Goal: Information Seeking & Learning: Learn about a topic

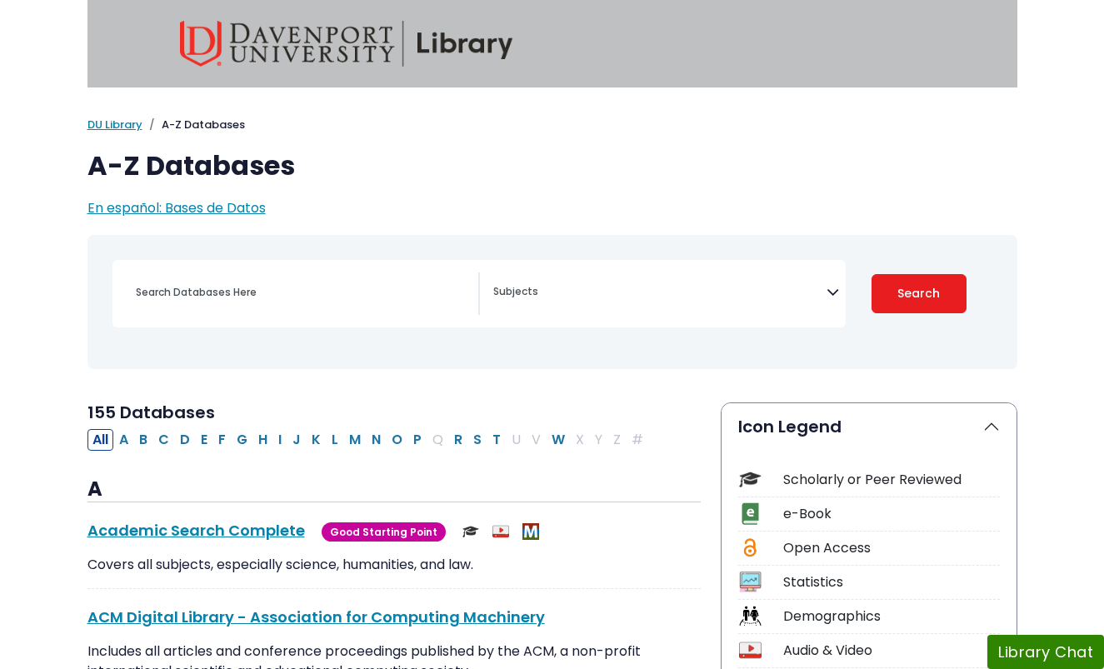
select select "Database Subject Filter"
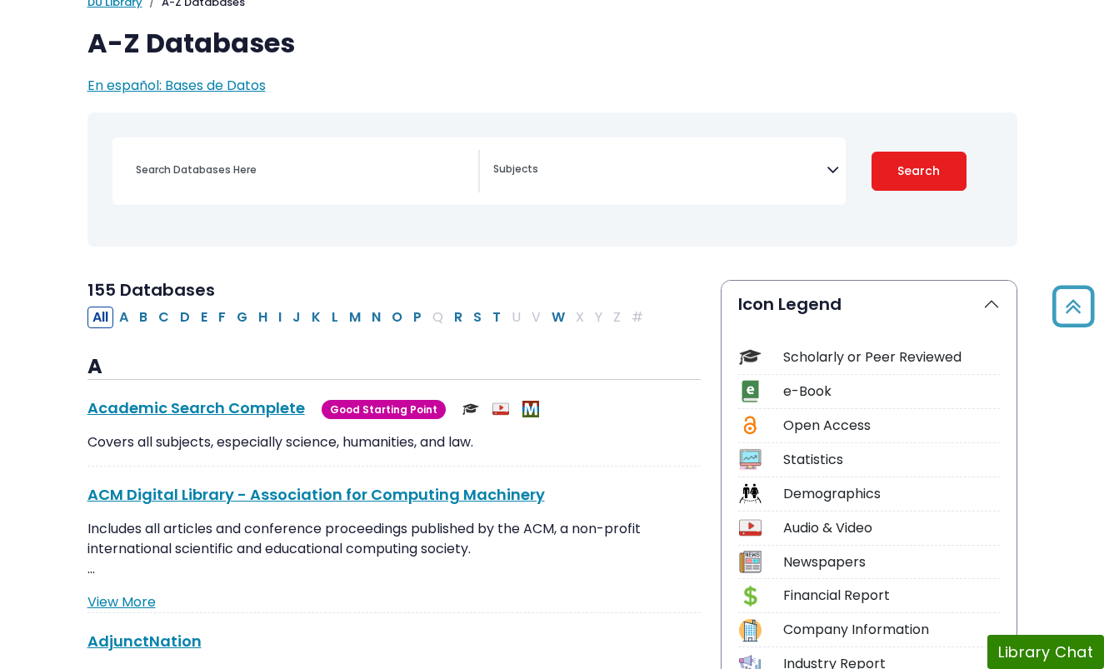
scroll to position [113, 0]
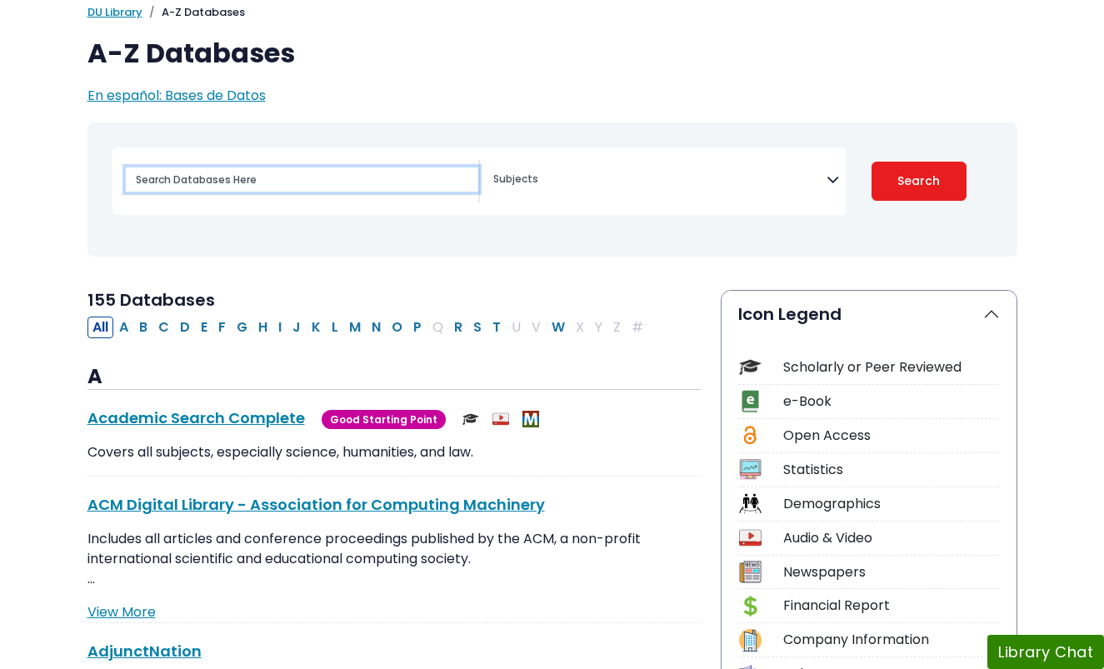
click at [280, 173] on input "Search database by title or keyword" at bounding box center [302, 180] width 353 height 24
type input "social media use"
click at [872, 162] on button "Search" at bounding box center [919, 181] width 95 height 39
select select "Database Subject Filter"
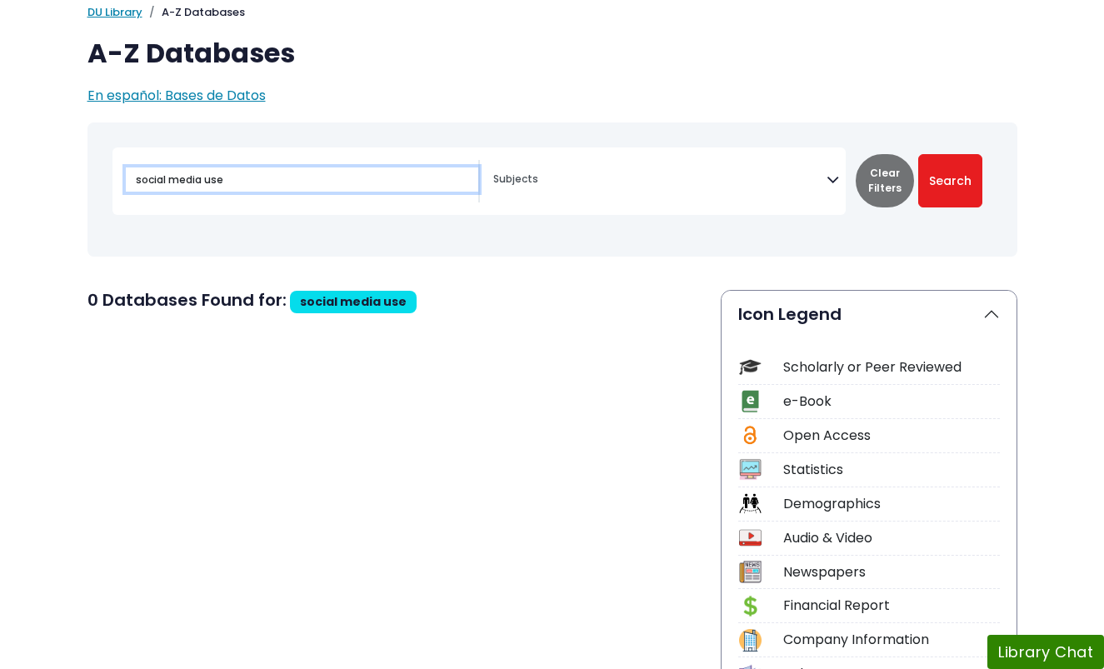
click at [265, 189] on input "social media use" at bounding box center [302, 180] width 353 height 24
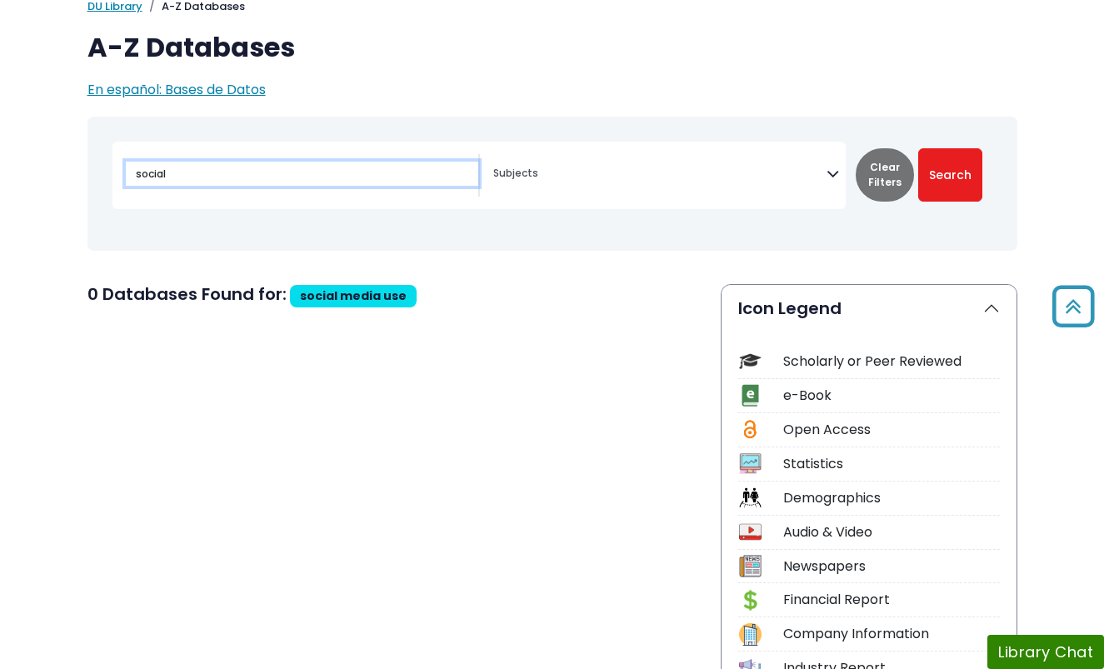
scroll to position [118, 0]
type input "social"
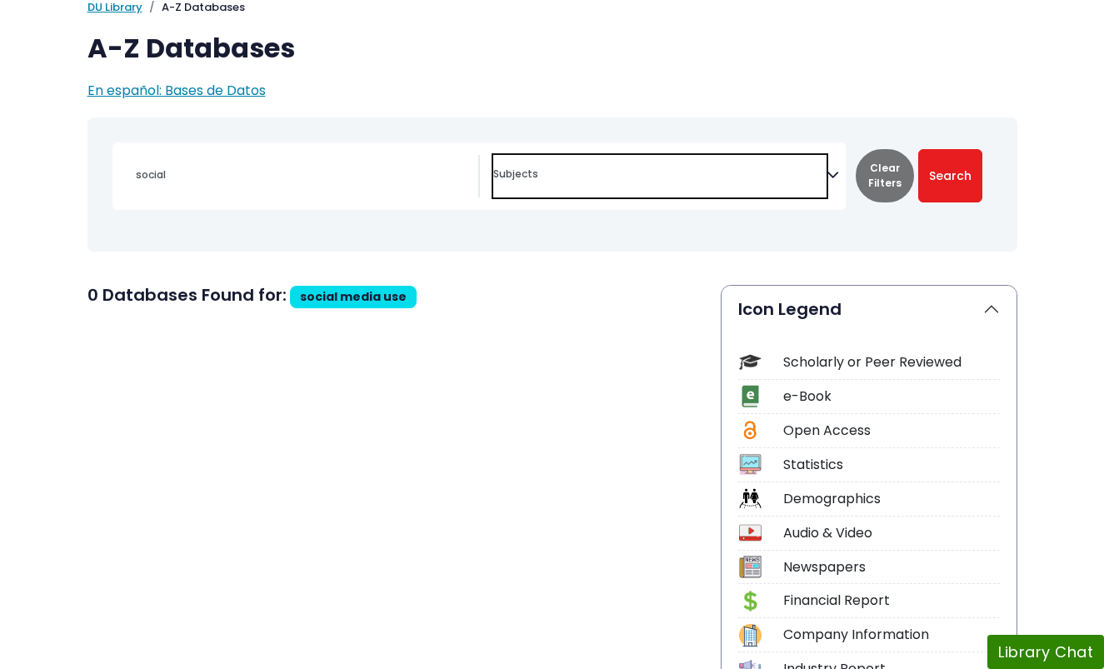
click at [822, 177] on textarea "Search" at bounding box center [659, 175] width 333 height 13
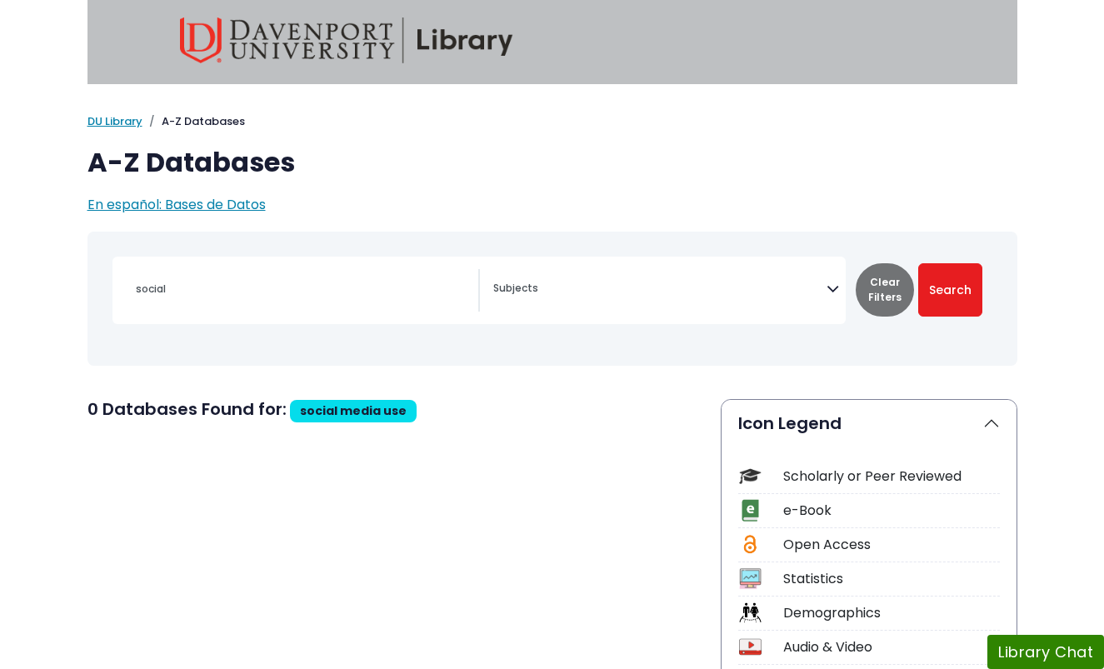
scroll to position [0, 0]
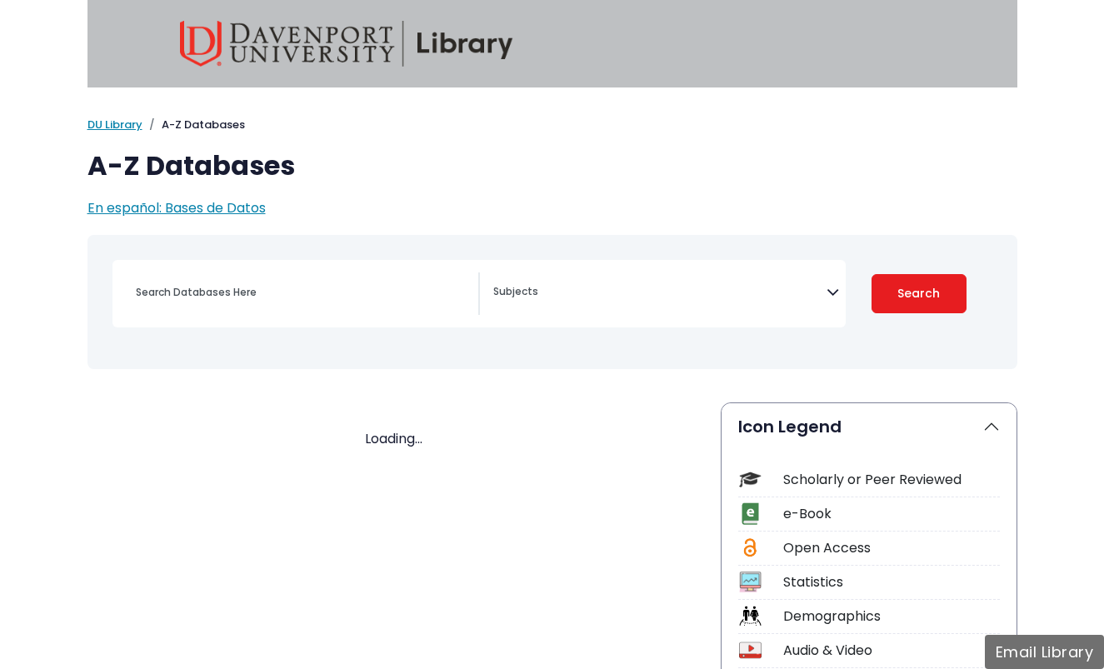
select select "Database Subject Filter"
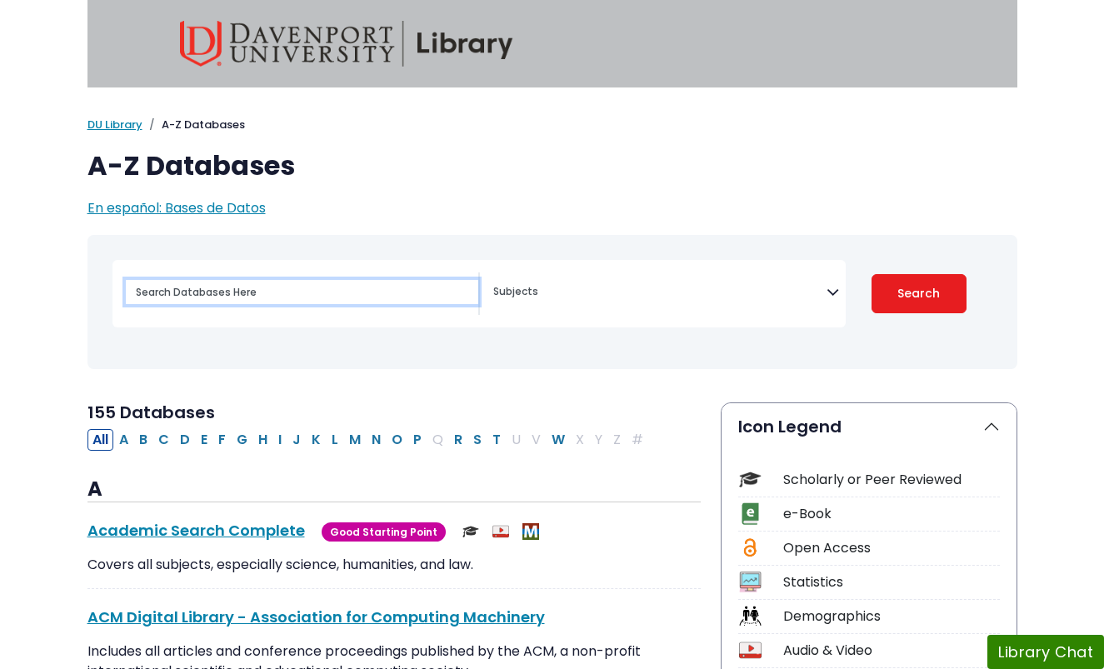
click at [280, 292] on input "Search database by title or keyword" at bounding box center [302, 292] width 353 height 24
type input "c"
click at [479, 443] on button "S" at bounding box center [477, 440] width 18 height 22
select select "Database Subject Filter"
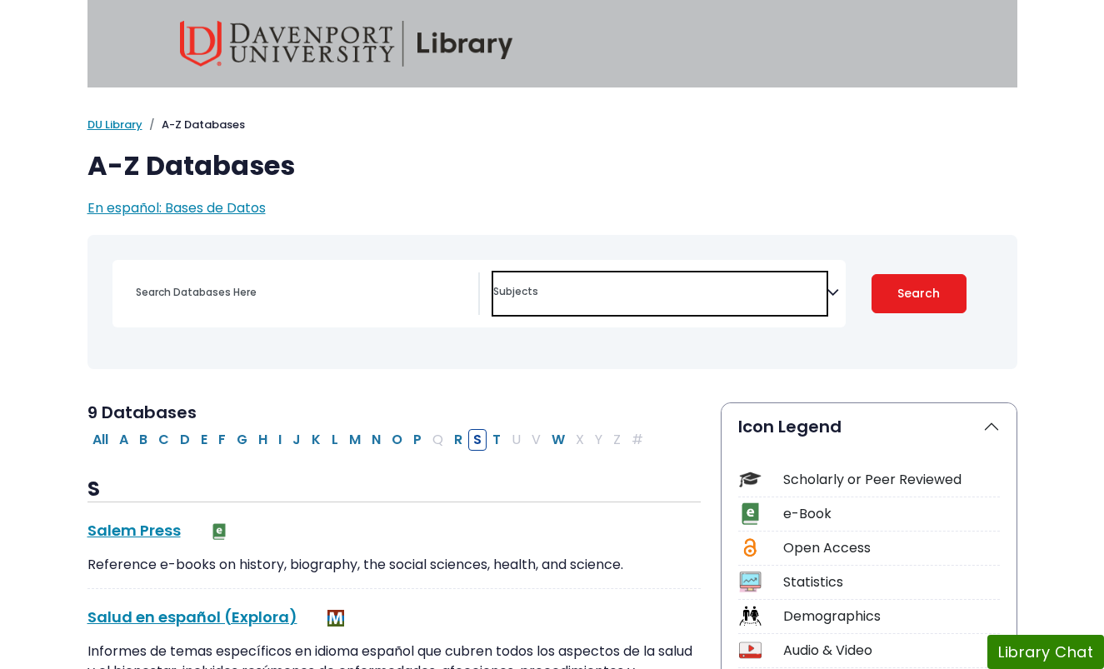
click at [559, 297] on textarea "Search" at bounding box center [659, 293] width 333 height 13
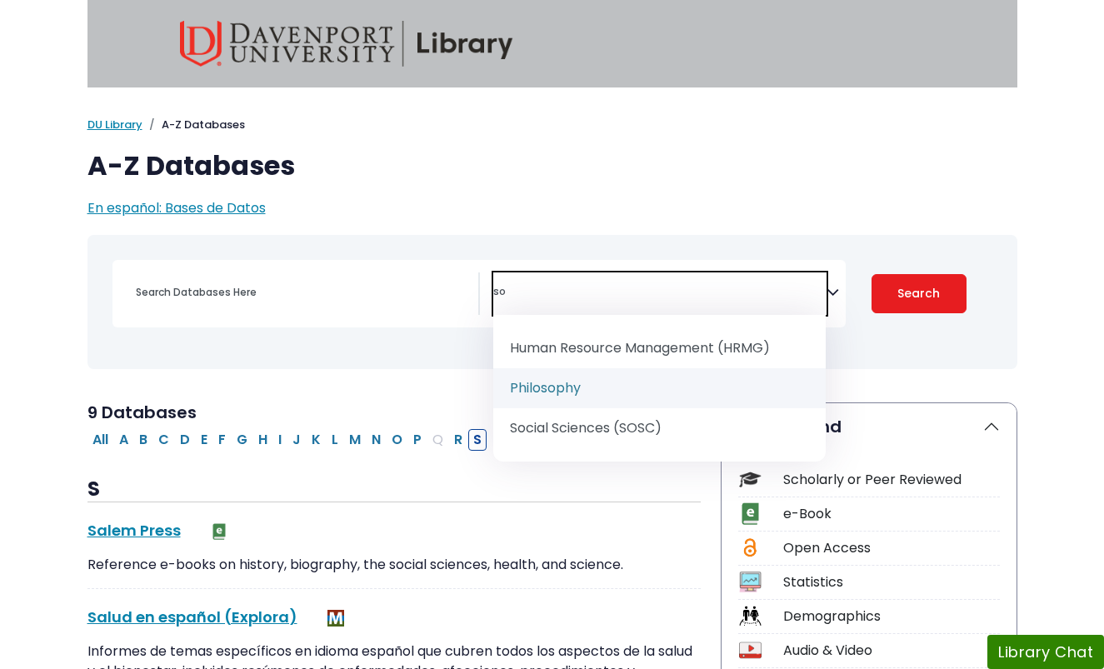
type textarea "so"
click at [244, 294] on input "Search database by title or keyword" at bounding box center [302, 292] width 353 height 24
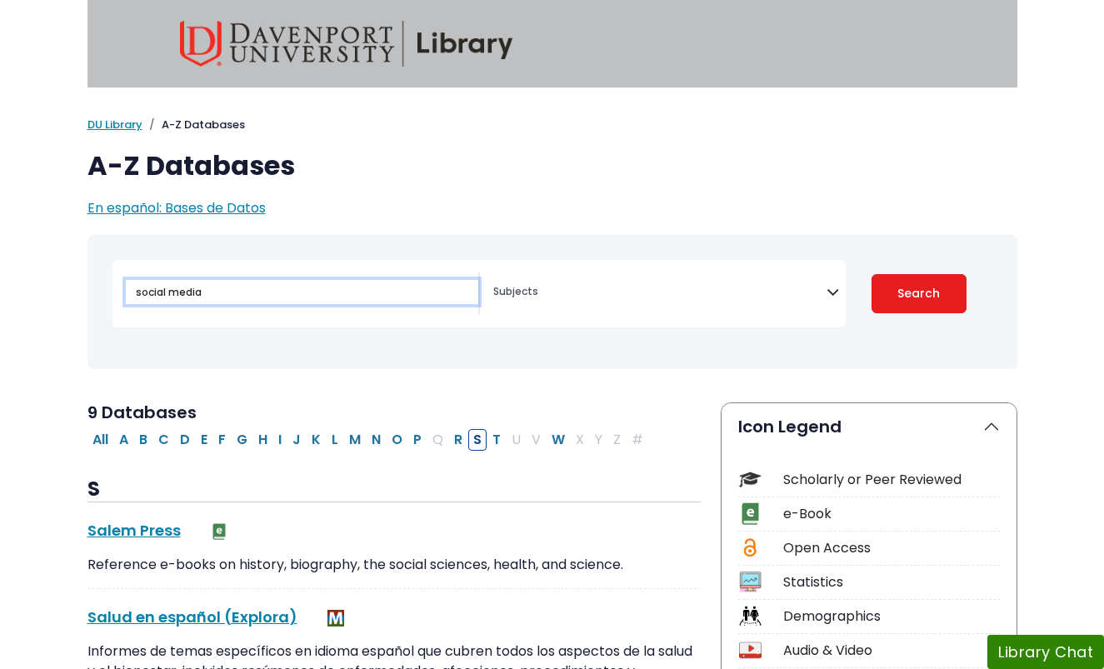
type input "social media"
click at [872, 274] on button "Search" at bounding box center [919, 293] width 95 height 39
select select "Database Subject Filter"
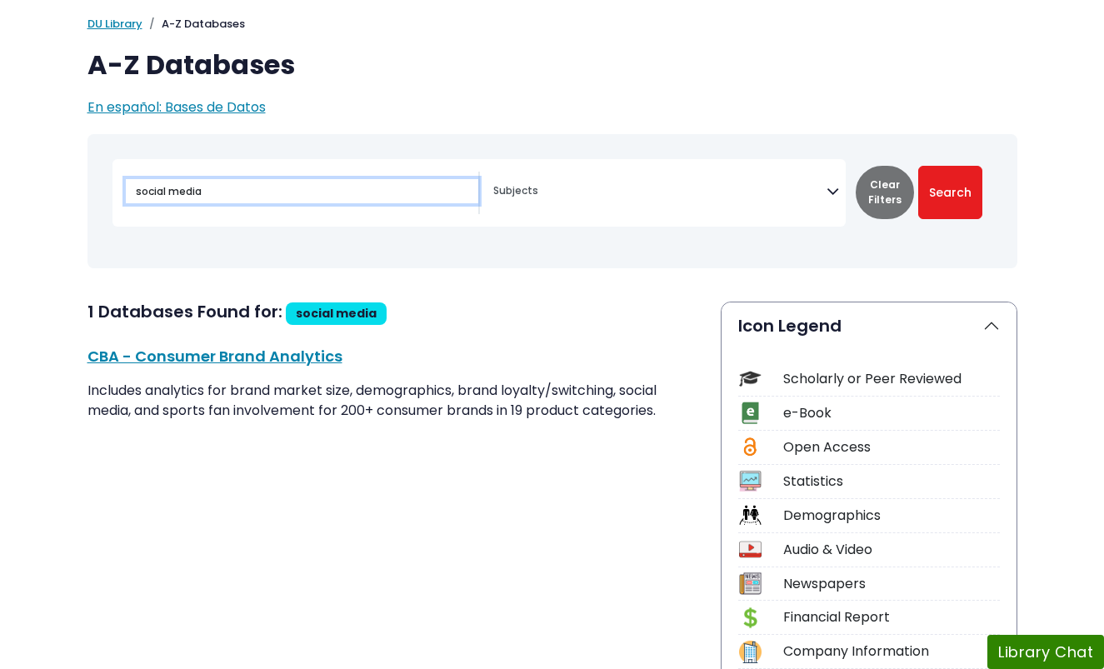
scroll to position [103, 0]
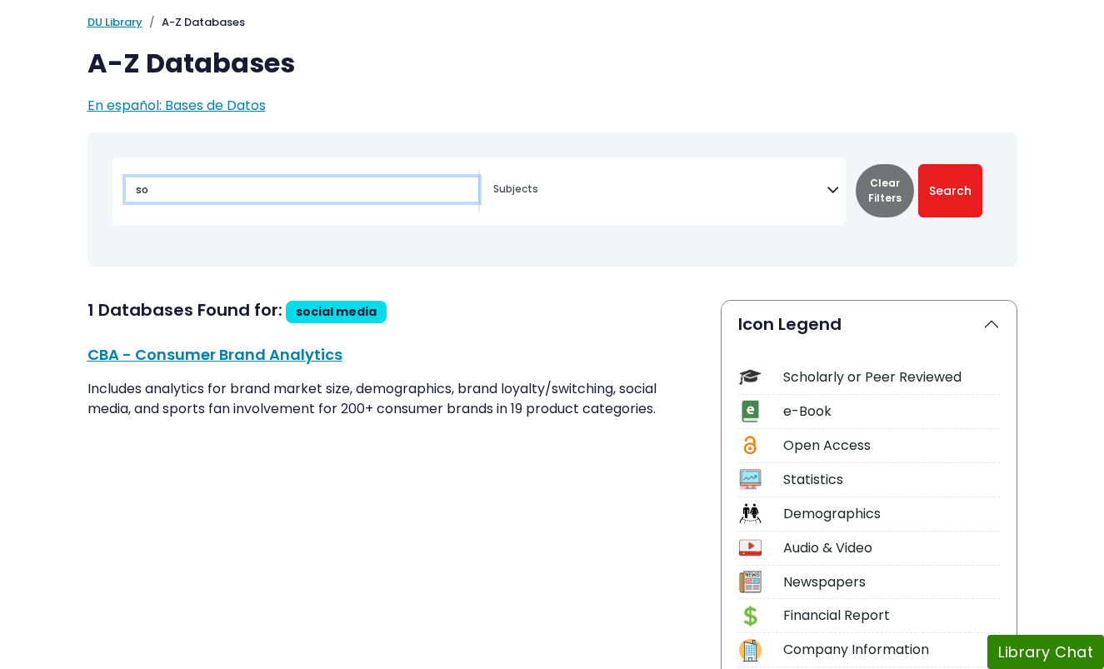
type input "s"
type input "academic search complte"
click at [919, 164] on button "Search" at bounding box center [951, 190] width 64 height 53
select select "Database Subject Filter"
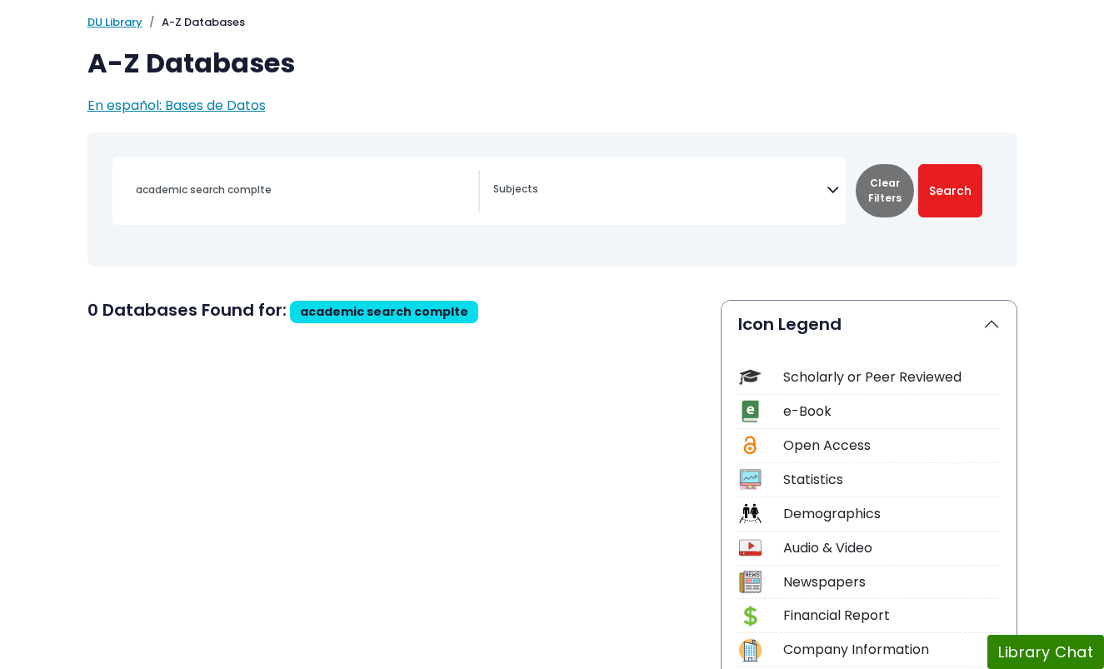
click at [342, 317] on span "academic search complte" at bounding box center [384, 311] width 168 height 17
drag, startPoint x: 271, startPoint y: 194, endPoint x: 33, endPoint y: 188, distance: 238.5
click at [828, 188] on icon "Search filters" at bounding box center [833, 186] width 13 height 25
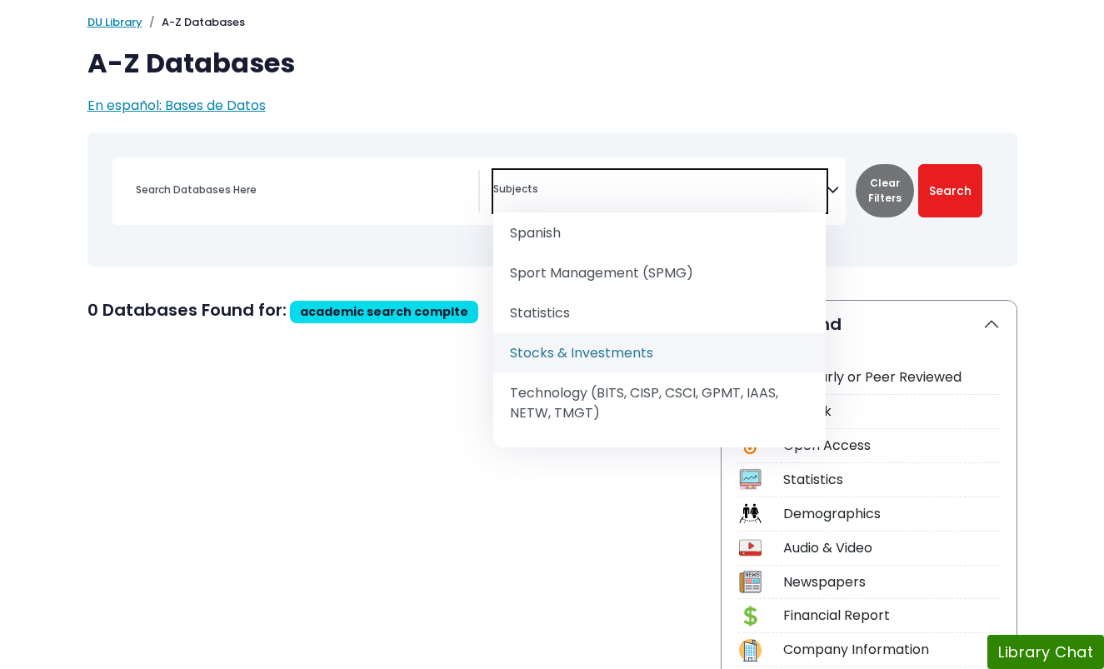
scroll to position [2152, 0]
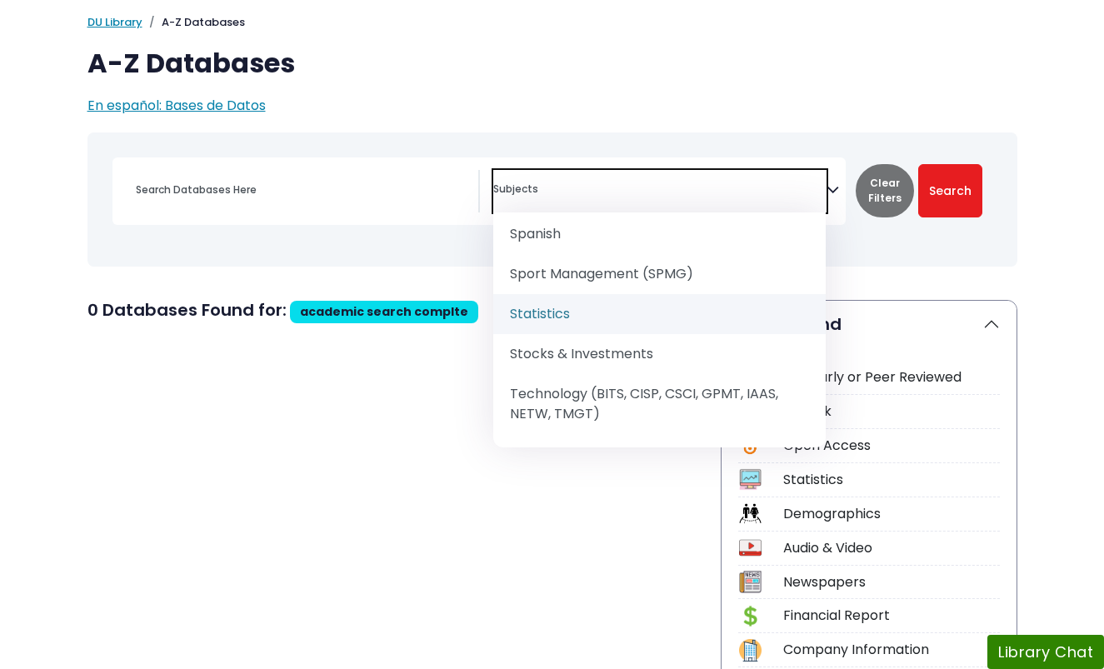
select select "219089"
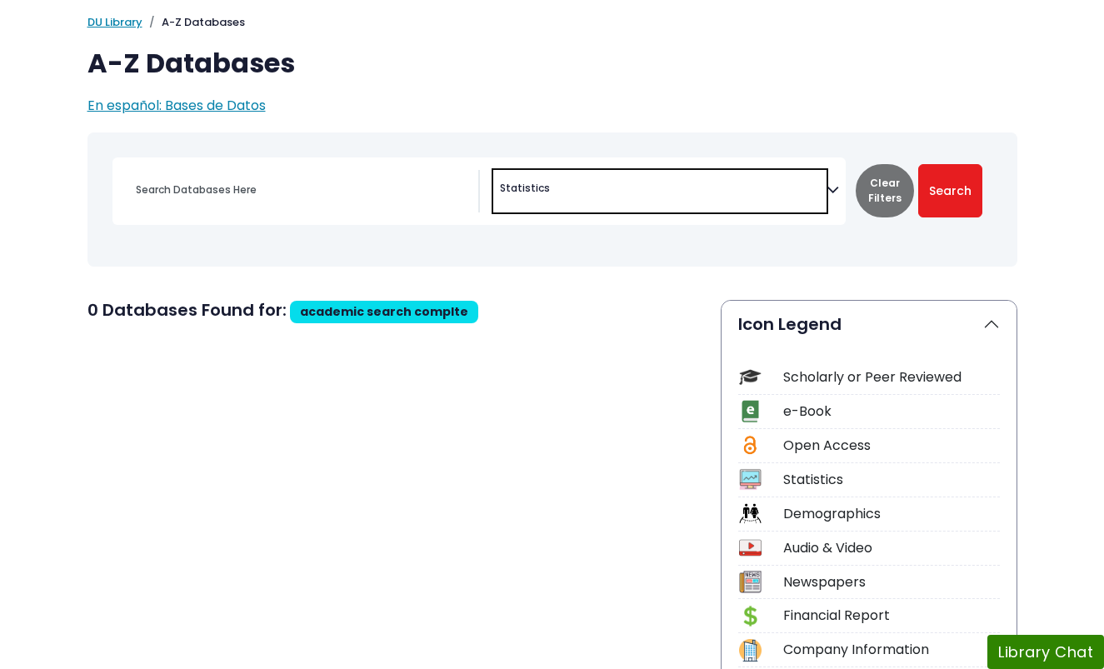
scroll to position [1146, 0]
click at [678, 193] on span "× Statistics" at bounding box center [659, 191] width 333 height 43
click at [842, 188] on div "Coronavirus Guide Accounting, Finance & Economics (ACCT, FINC & ECON) Advertisi…" at bounding box center [669, 191] width 353 height 43
click at [831, 188] on icon "Search filters" at bounding box center [833, 186] width 13 height 25
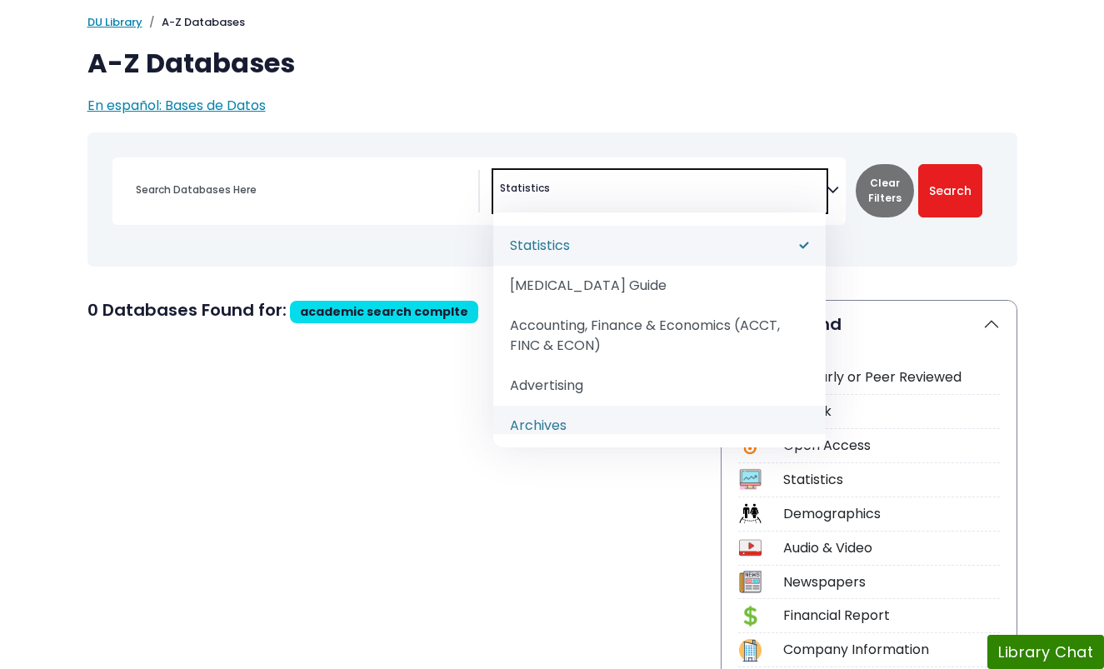
scroll to position [0, 0]
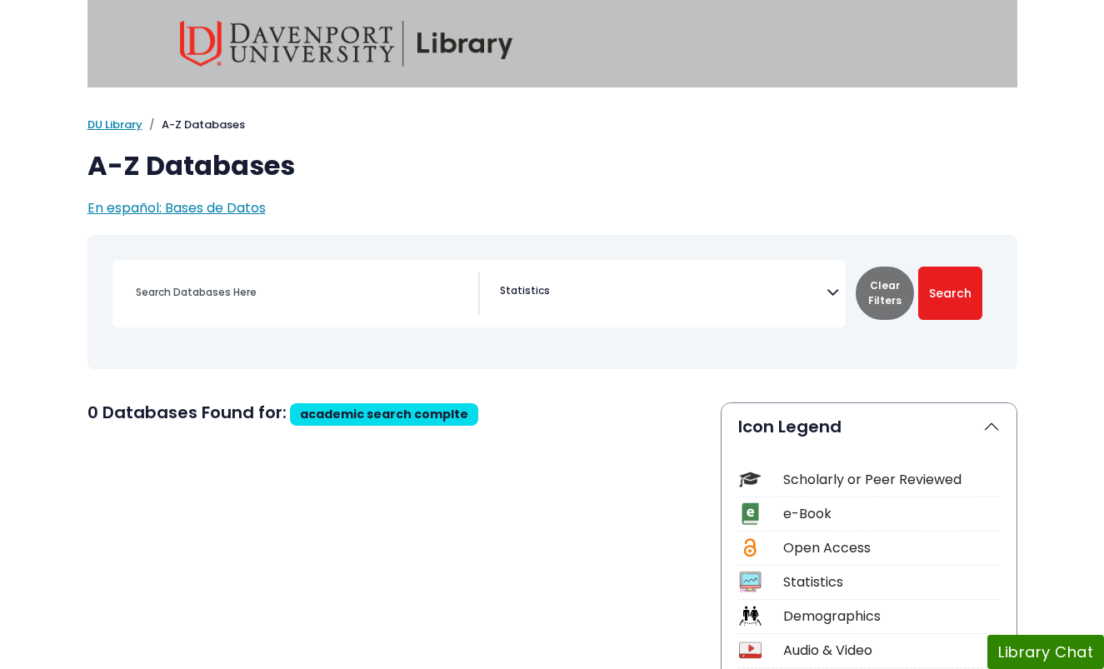
click at [538, 268] on div "Coronavirus Guide Accounting, Finance & Economics (ACCT, FINC & ECON) Advertisi…" at bounding box center [479, 294] width 733 height 68
click at [546, 278] on span "× Statistics" at bounding box center [659, 294] width 333 height 43
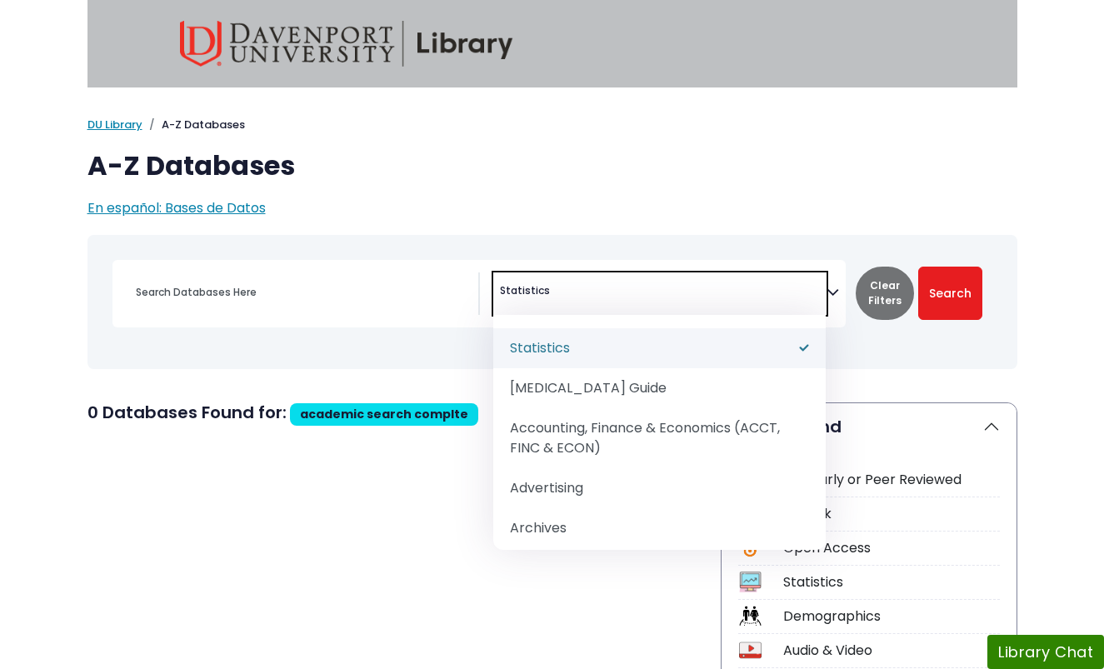
click at [546, 278] on span "× Statistics" at bounding box center [659, 294] width 333 height 43
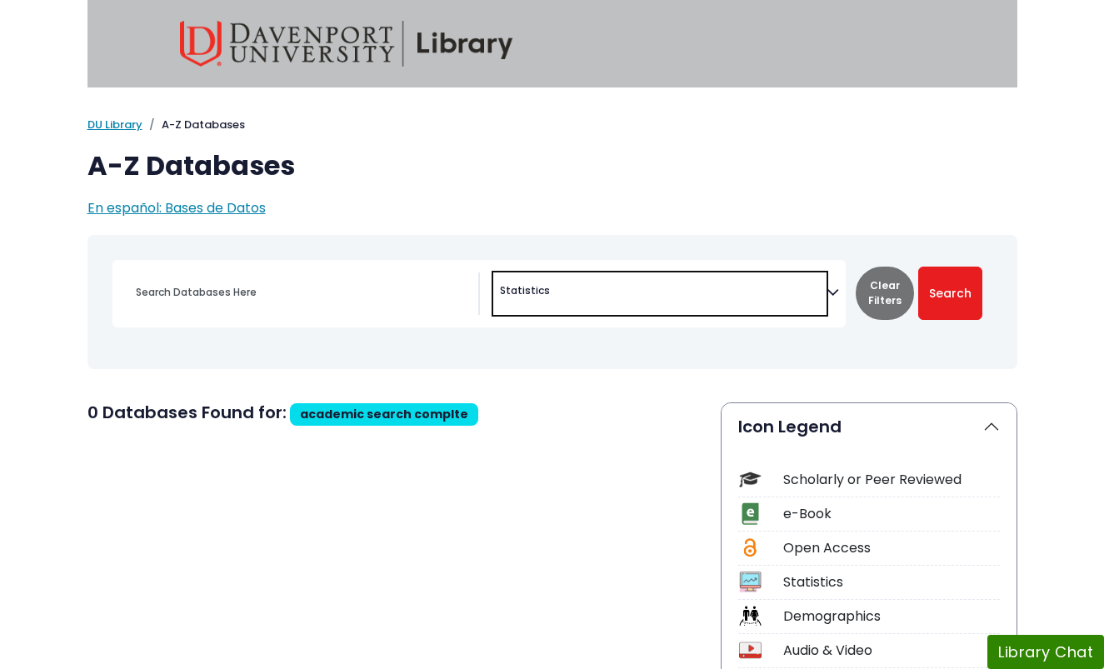
select select "Database Subject Filter"
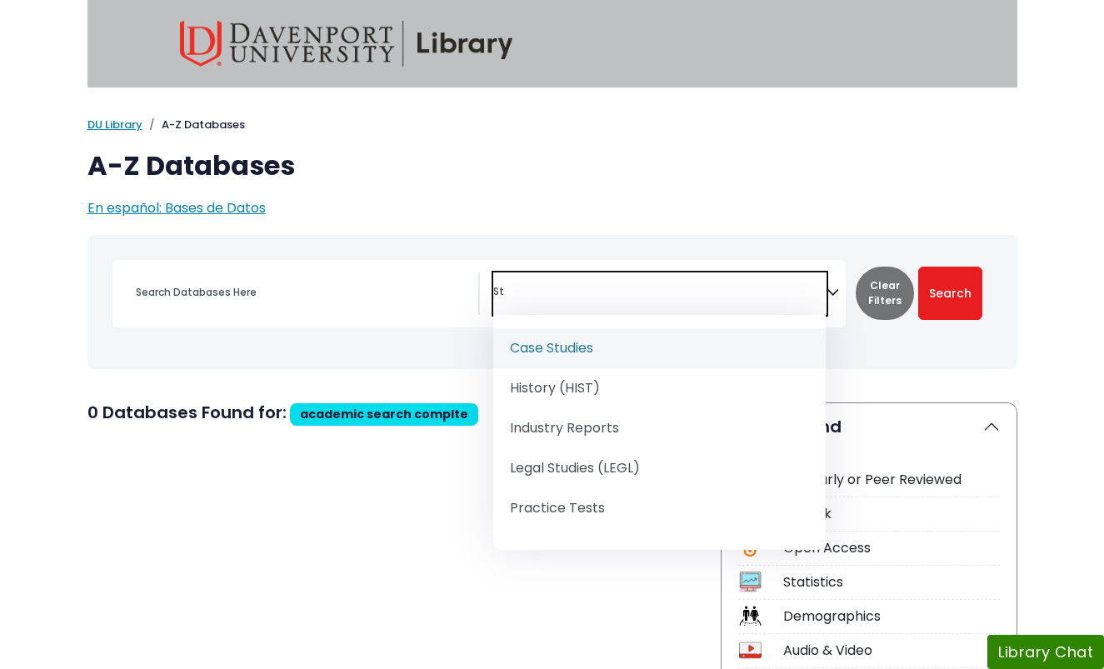
type textarea "S"
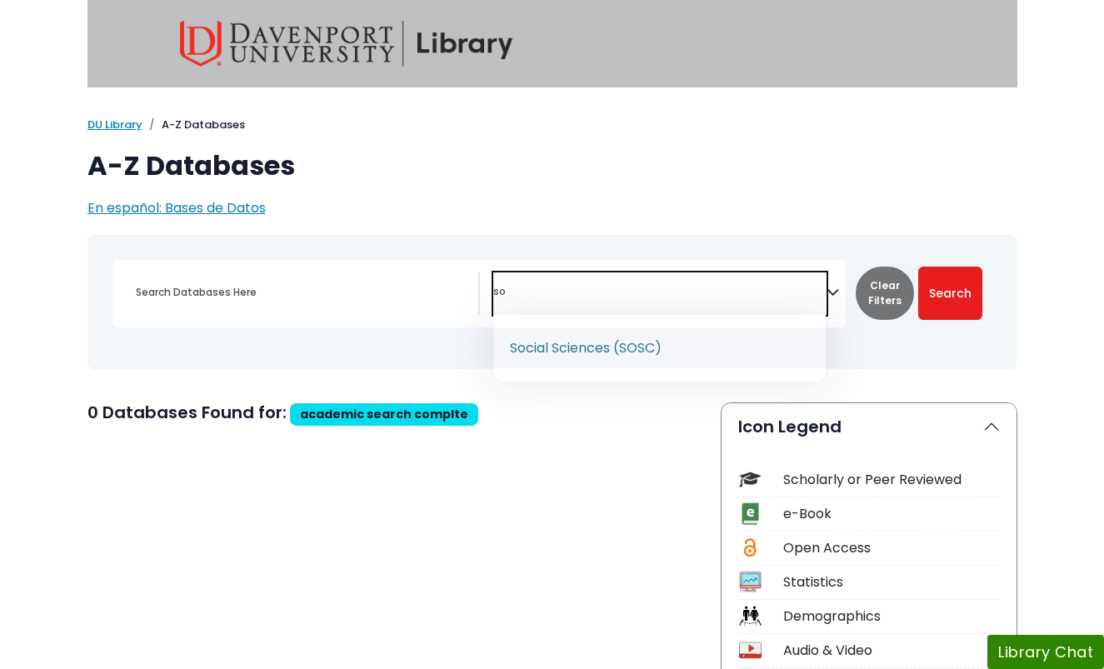
type textarea "s"
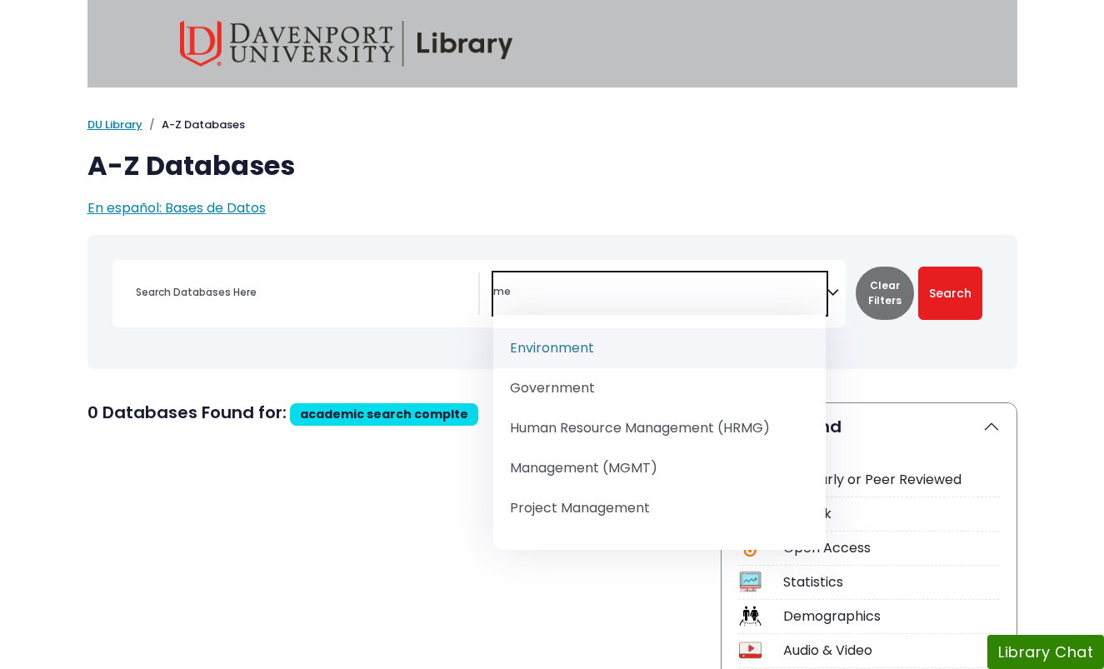
type textarea "m"
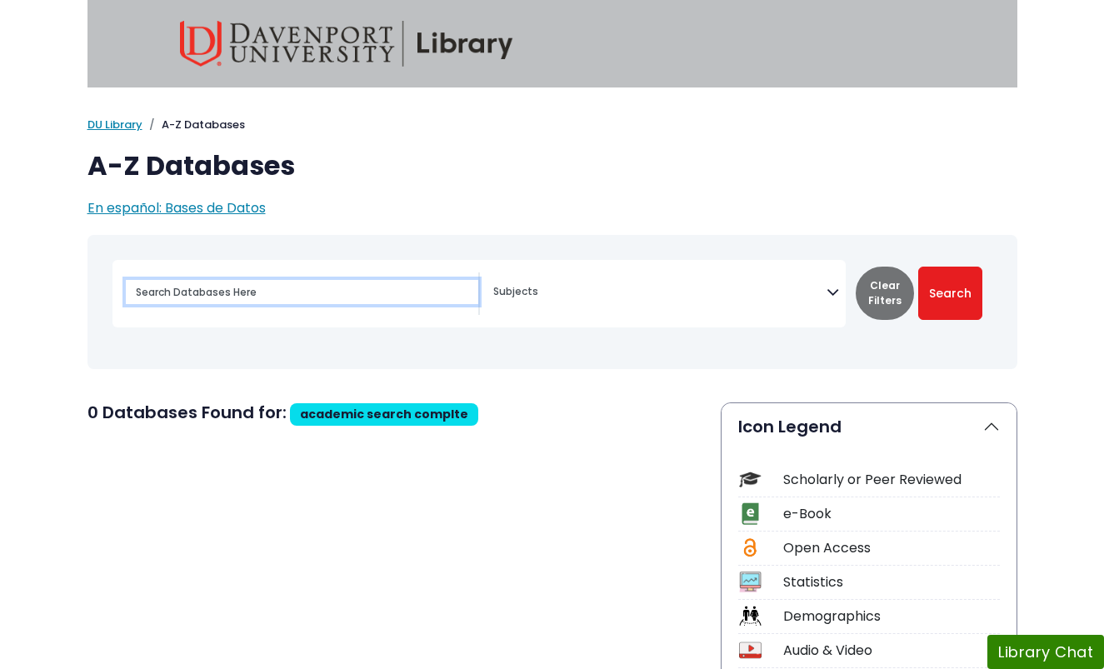
click at [421, 288] on input "Search database by title or keyword" at bounding box center [302, 292] width 353 height 24
type input "mental heath"
click at [919, 267] on button "Search" at bounding box center [951, 293] width 64 height 53
select select "Database Subject Filter"
type input "mental health"
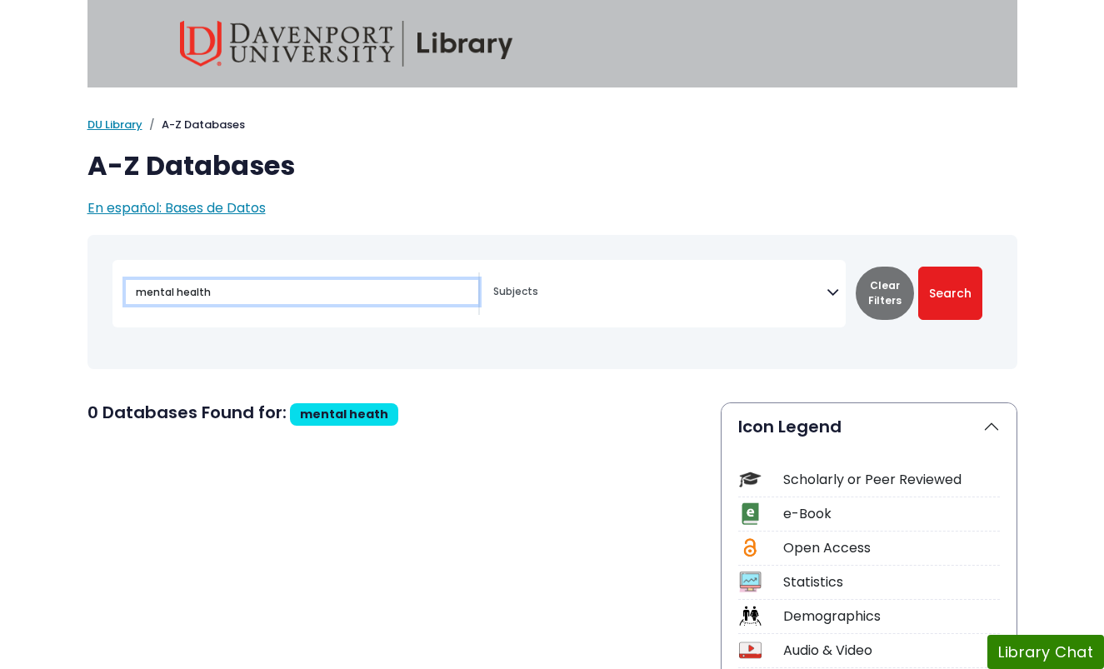
click at [919, 267] on button "Search" at bounding box center [951, 293] width 64 height 53
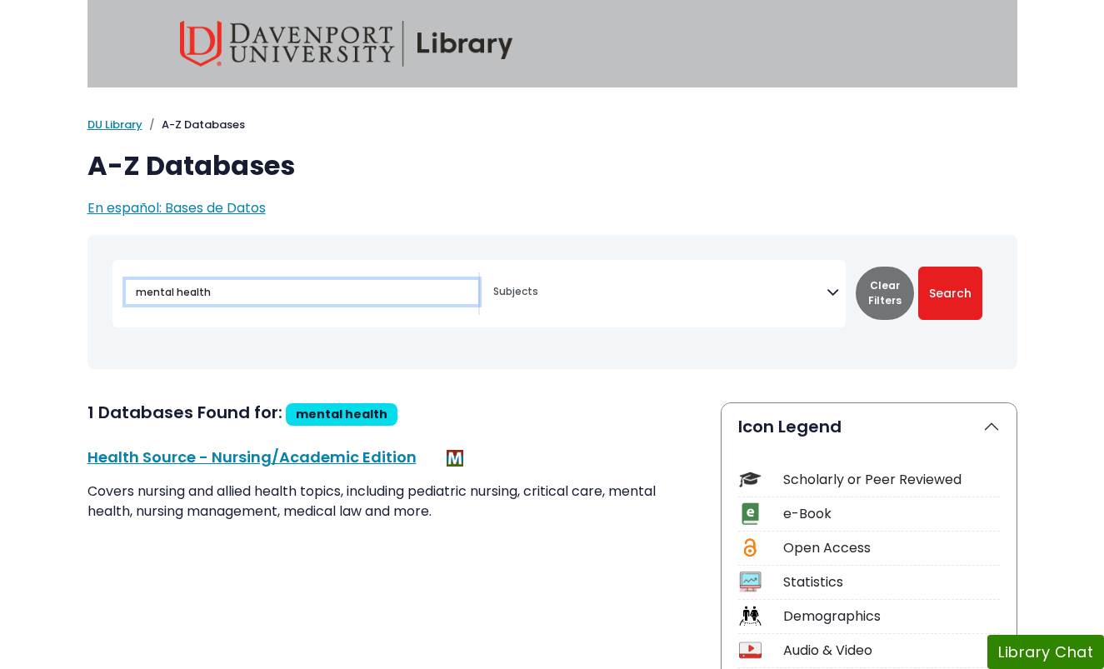
select select "Database Subject Filter"
click at [123, 123] on link "DU Library" at bounding box center [115, 125] width 55 height 16
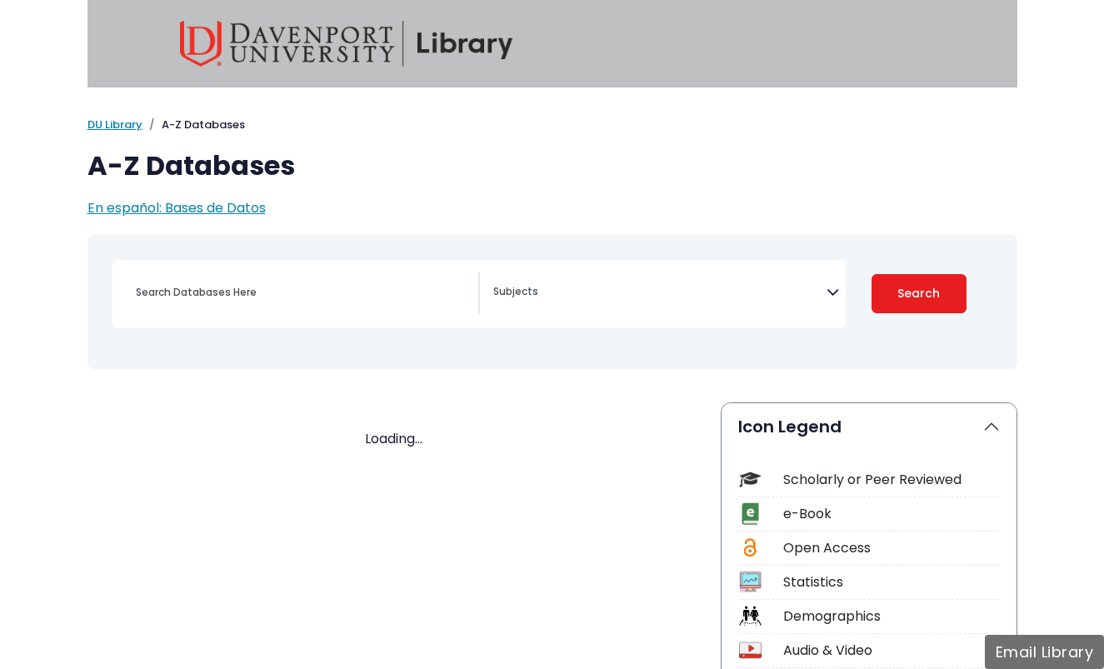
select select "Database Subject Filter"
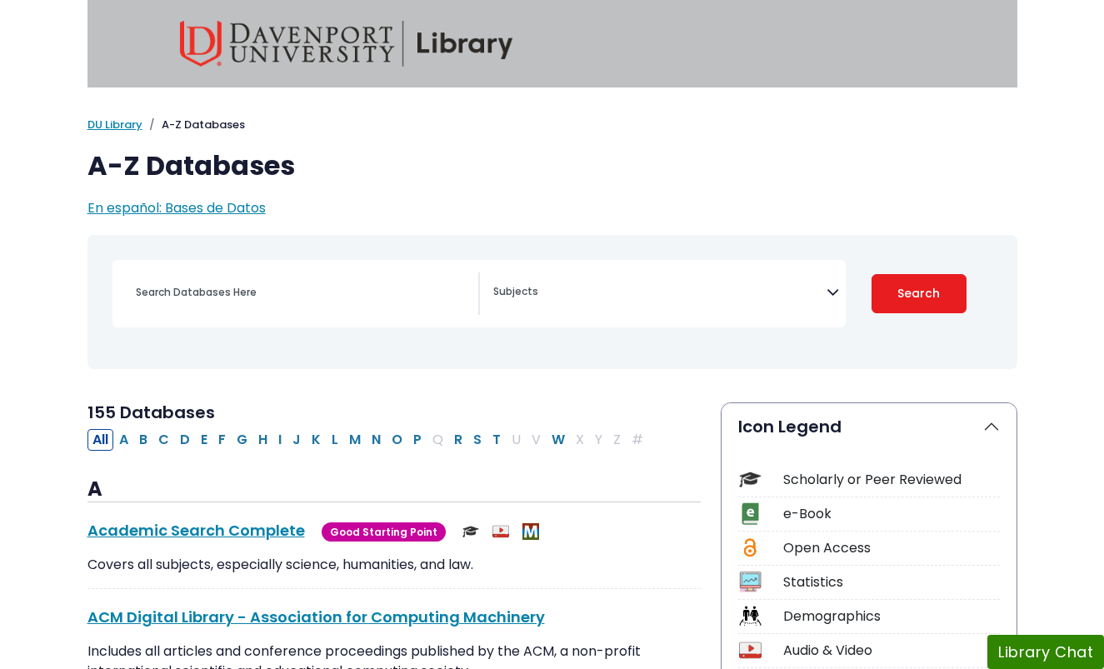
click at [167, 323] on div "Coronavirus Guide Accounting, Finance & Economics (ACCT, FINC & ECON) Advertisi…" at bounding box center [479, 294] width 733 height 68
click at [167, 285] on input "Search database by title or keyword" at bounding box center [302, 292] width 353 height 24
paste input "Excessive social media use causes Anxiety, lower self esteem, and reduced face …"
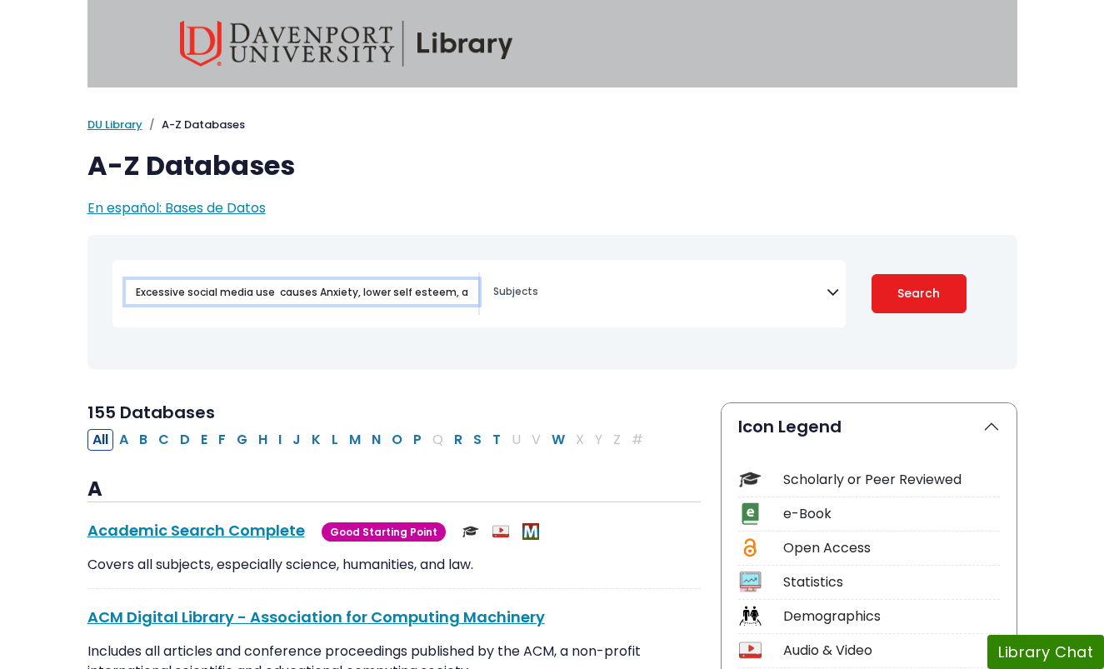
scroll to position [0, 222]
type input "Excessive social media use causes Anxiety, lower self esteem, and reduced face …"
click at [872, 274] on button "Search" at bounding box center [919, 293] width 95 height 39
select select "Database Subject Filter"
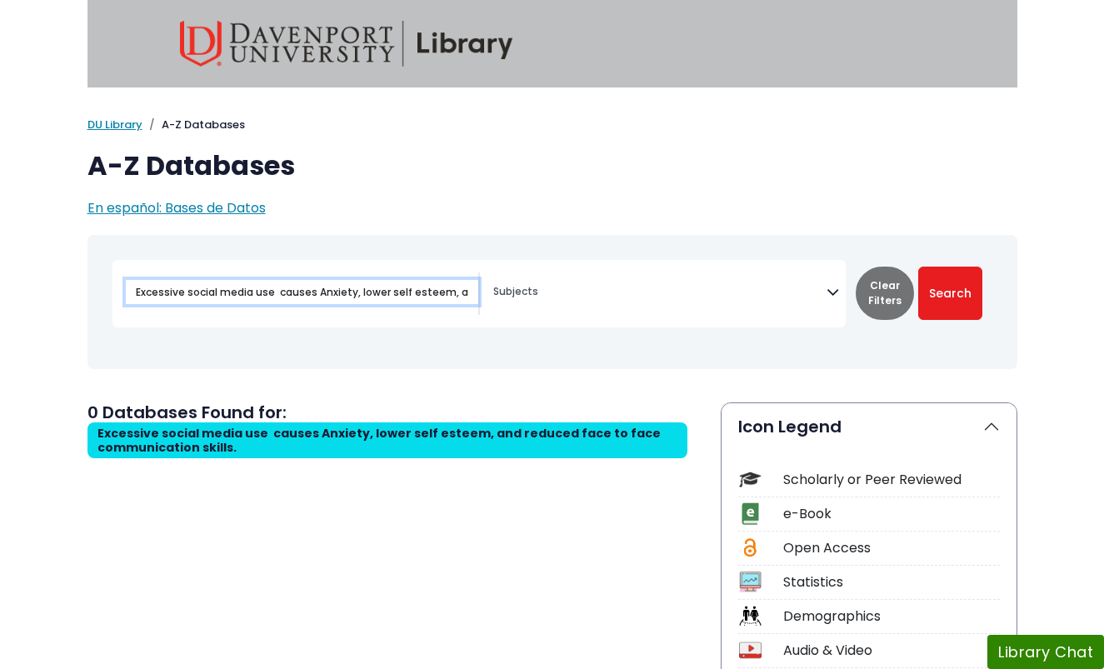
scroll to position [0, 222]
drag, startPoint x: 227, startPoint y: 293, endPoint x: 578, endPoint y: 309, distance: 351.3
click at [578, 309] on div "Excessive social media use causes Anxiety, lower self esteem, and reduced face …" at bounding box center [479, 294] width 733 height 68
type input "E"
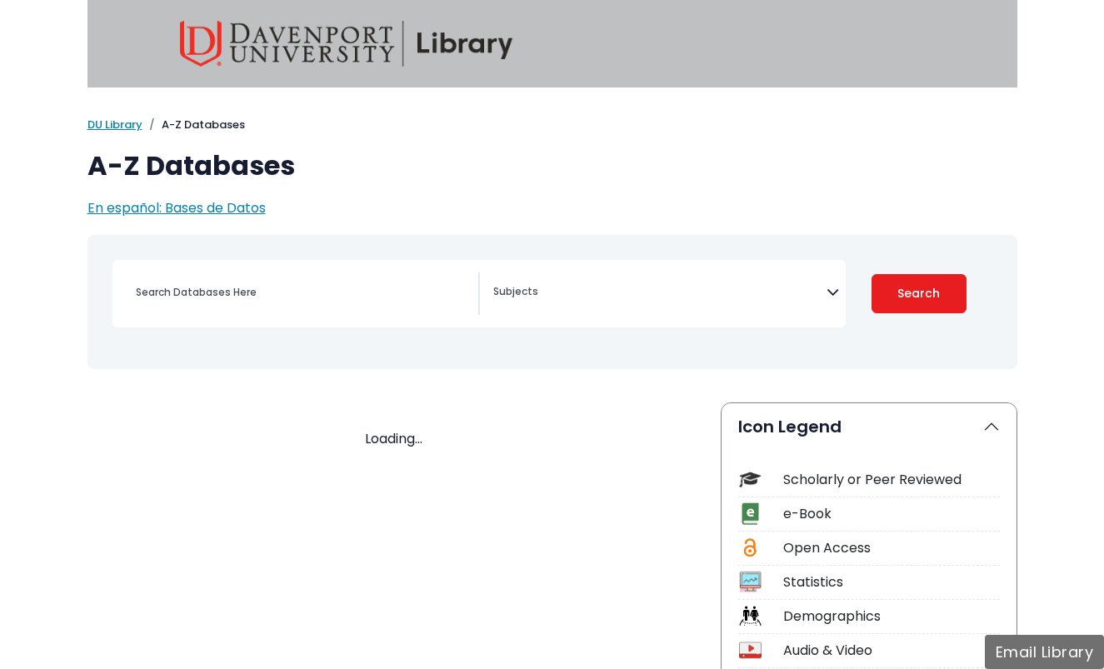
select select "Database Subject Filter"
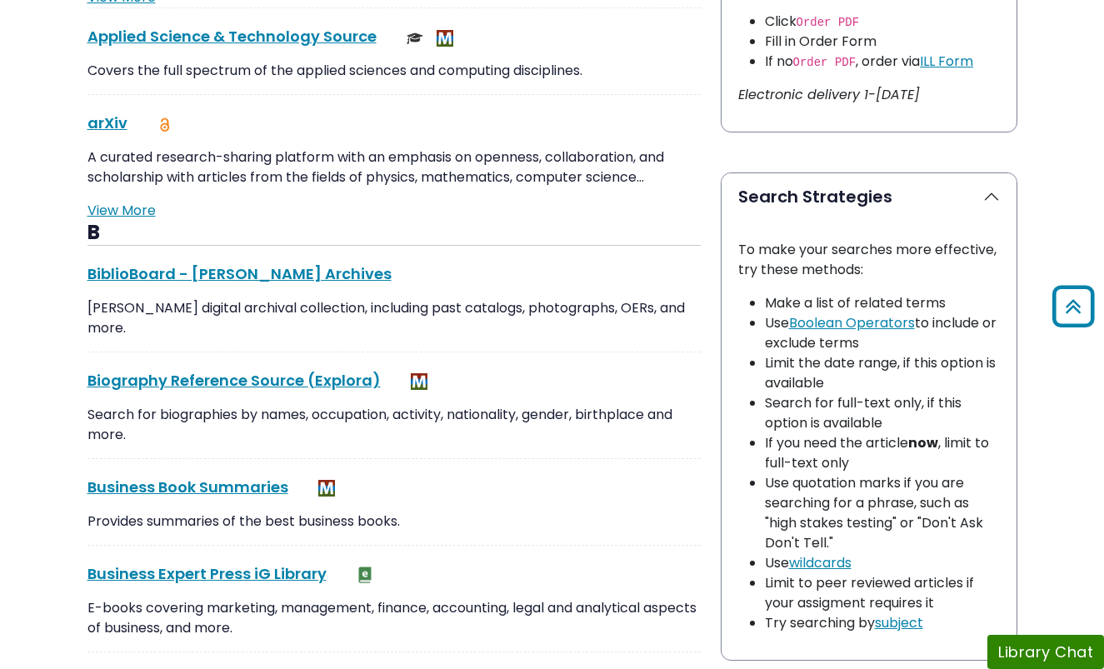
scroll to position [1052, 0]
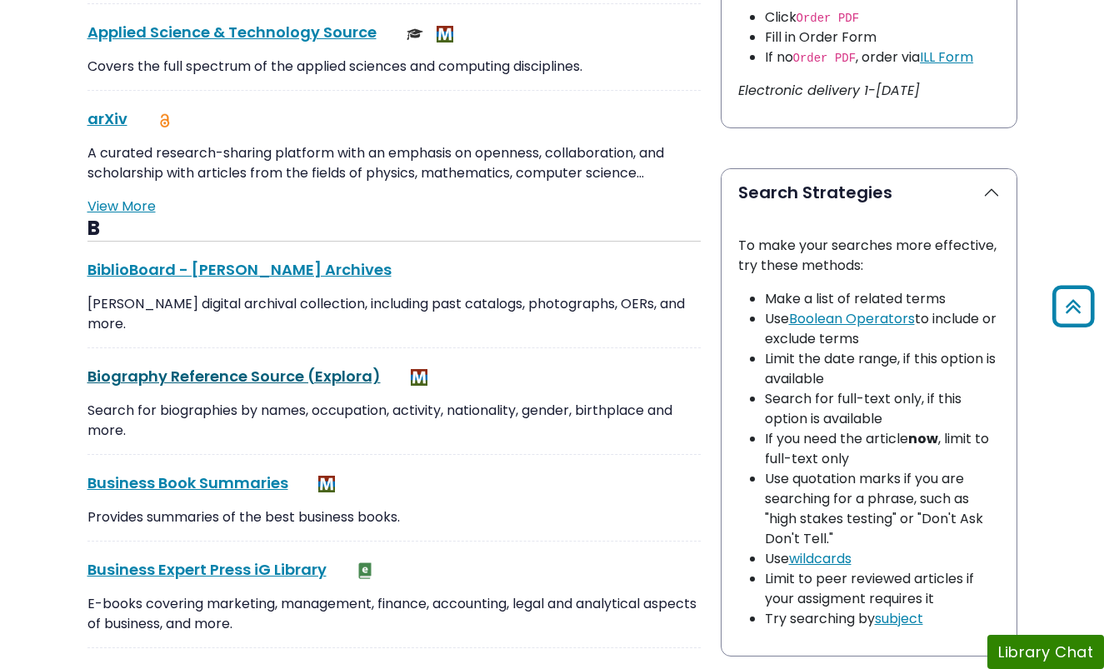
click at [273, 377] on link "Biography Reference Source (Explora) This link opens in a new window" at bounding box center [234, 376] width 293 height 21
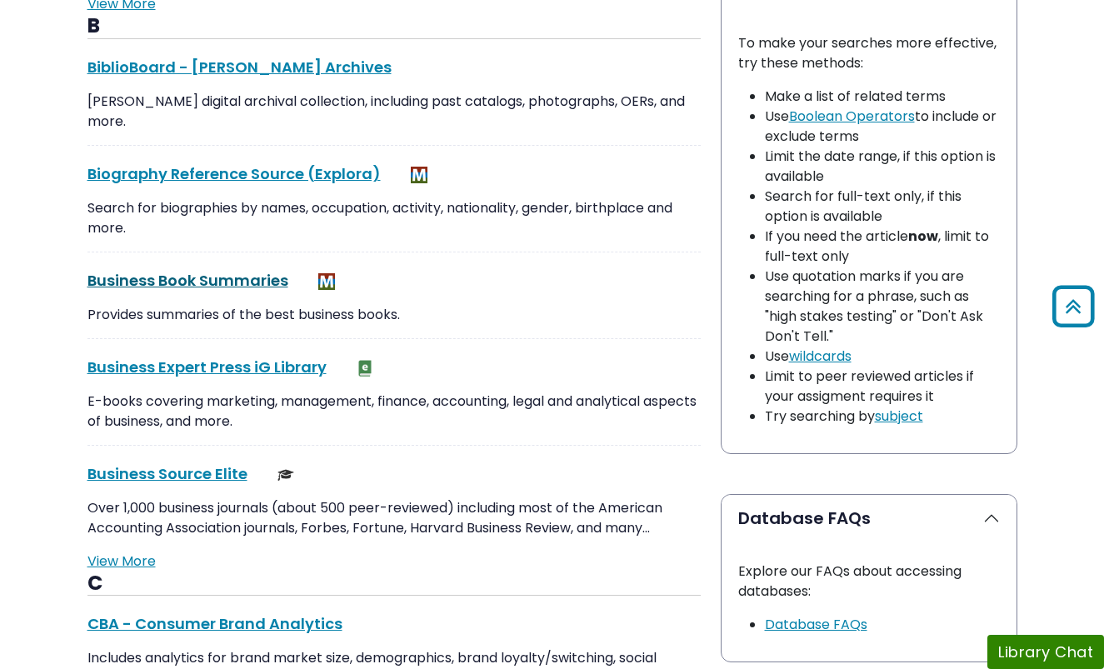
scroll to position [1247, 0]
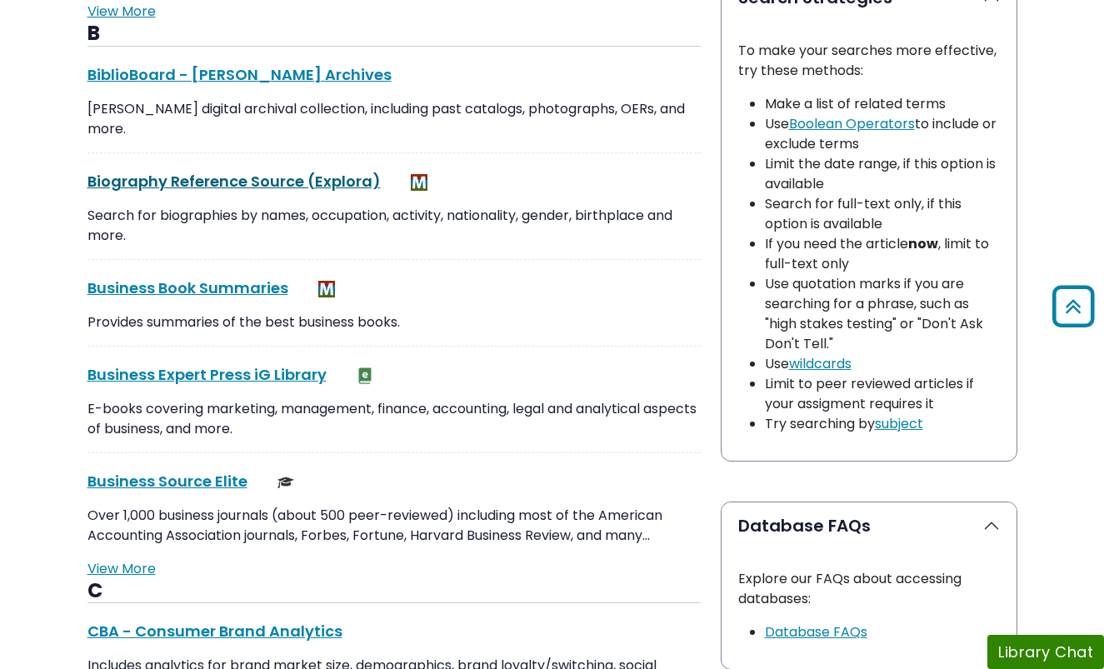
click at [206, 181] on link "Biography Reference Source (Explora) This link opens in a new window" at bounding box center [234, 181] width 293 height 21
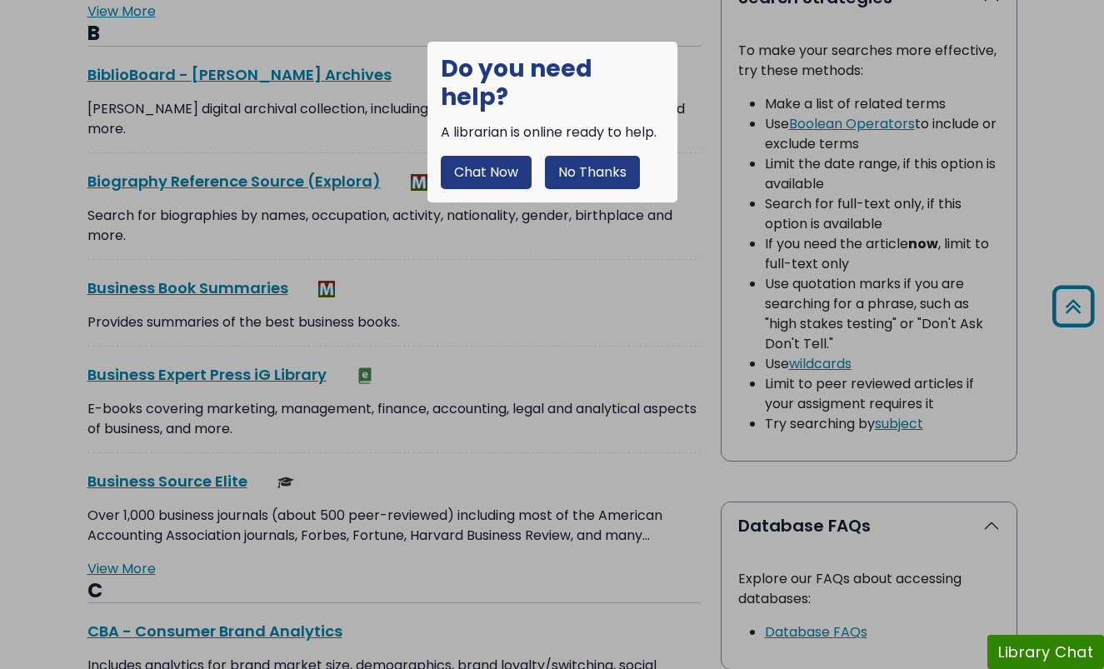
click at [609, 156] on button "No Thanks" at bounding box center [592, 172] width 95 height 33
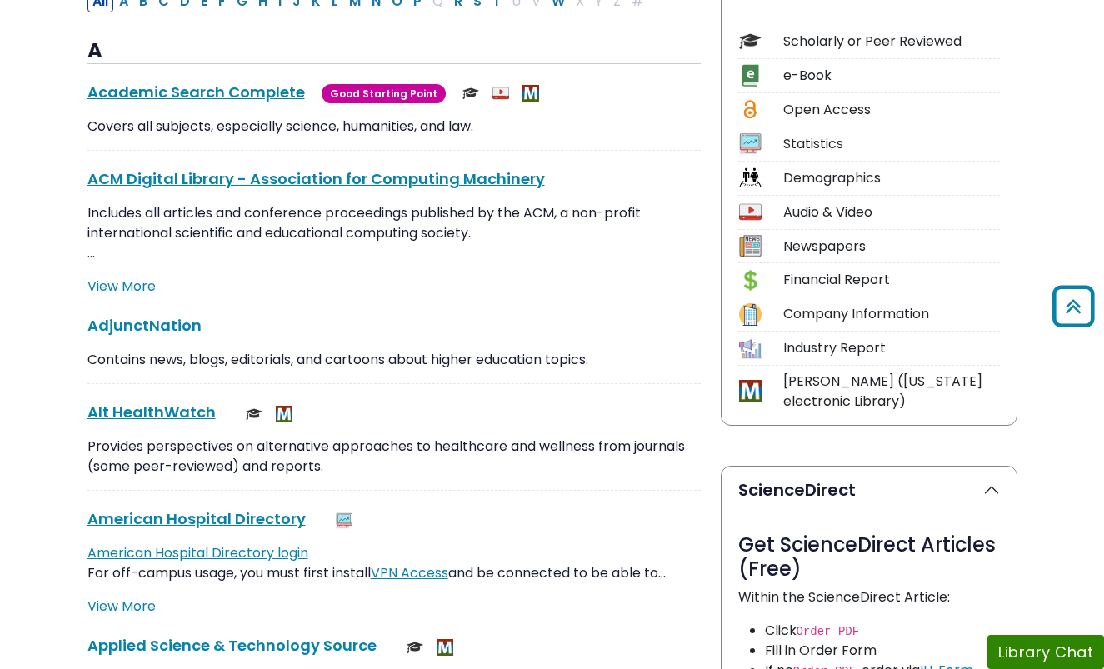
scroll to position [0, 0]
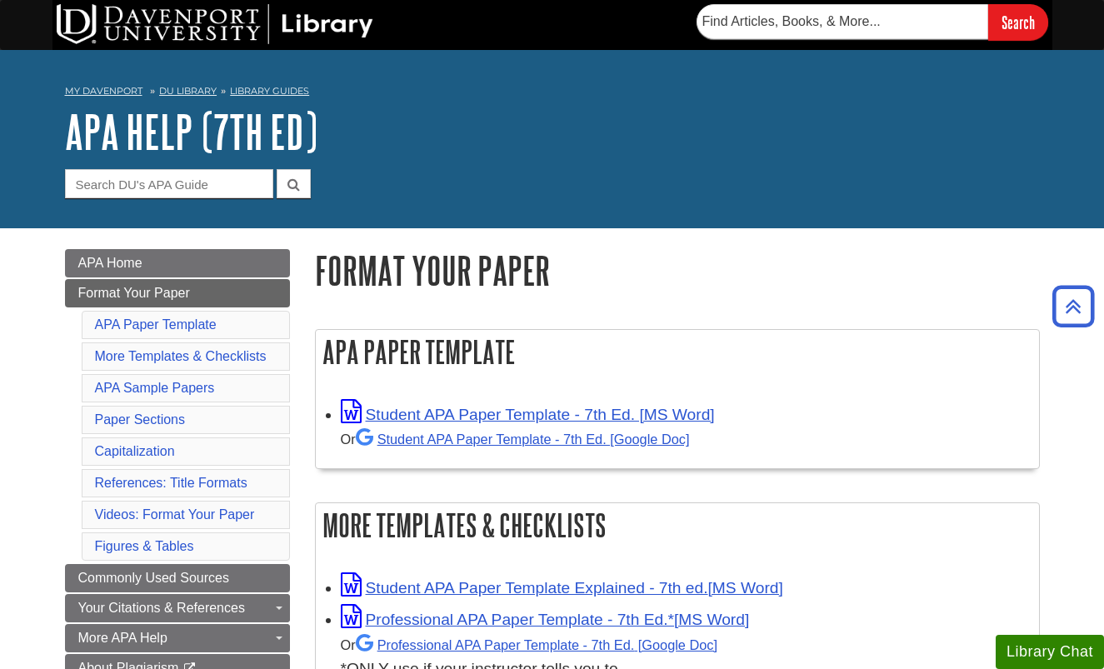
scroll to position [3867, 0]
